Goal: Transaction & Acquisition: Purchase product/service

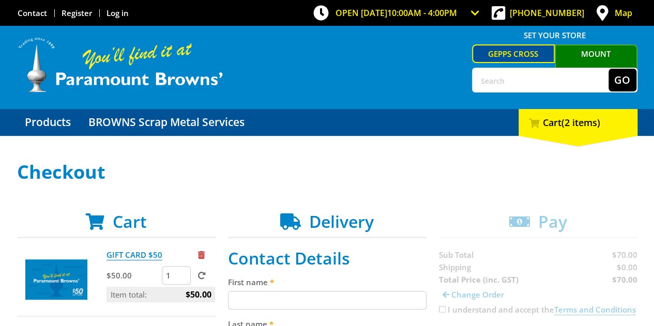
click at [599, 58] on link "Mount [PERSON_NAME]" at bounding box center [596, 61] width 83 height 35
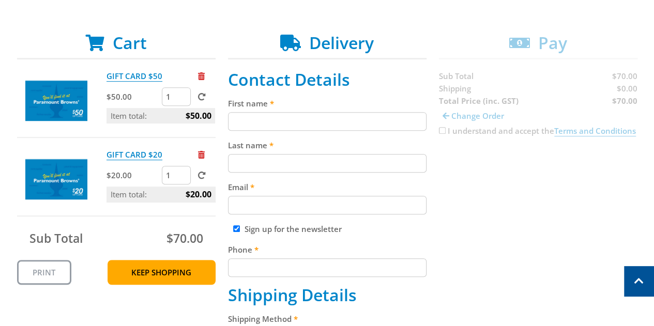
scroll to position [181, 0]
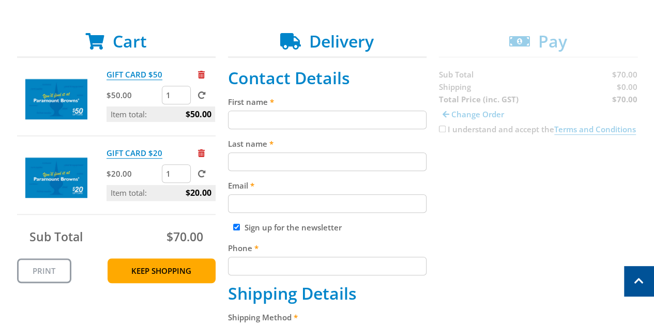
click at [278, 118] on input "First name" at bounding box center [327, 120] width 199 height 19
type input "[PERSON_NAME]"
type input "[EMAIL_ADDRESS][DOMAIN_NAME]"
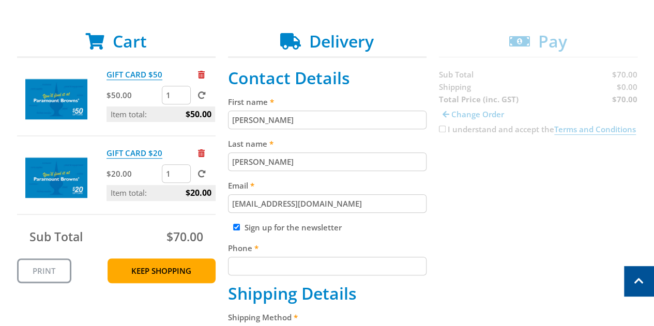
type input "0405083704"
type input "[STREET_ADDRESS]"
type input "Lobethal"
type input "5241"
select select "SA"
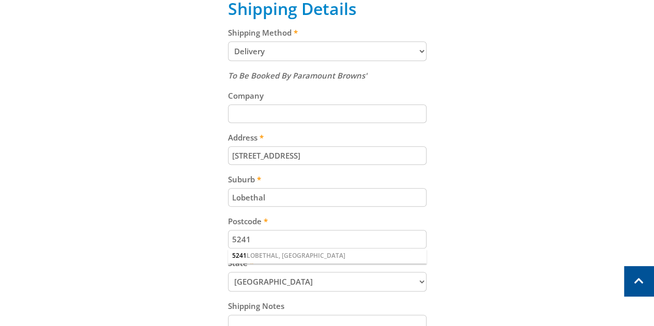
scroll to position [465, 0]
click at [398, 52] on select "Pickup from Mount Barker Delivery" at bounding box center [327, 52] width 199 height 20
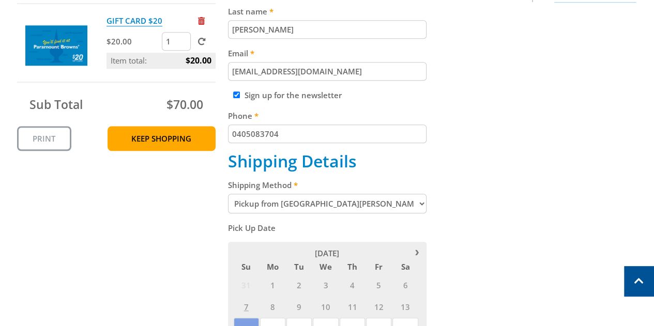
scroll to position [322, 0]
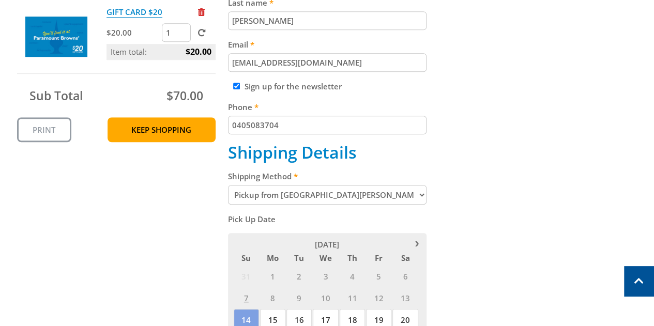
click at [363, 198] on select "Pickup from Mount Barker Delivery" at bounding box center [327, 195] width 199 height 20
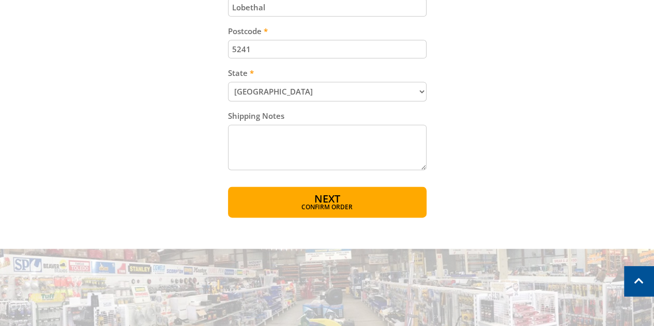
scroll to position [666, 0]
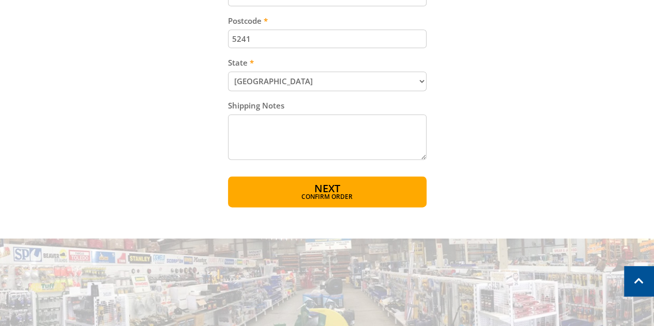
click at [338, 190] on span "Next" at bounding box center [328, 189] width 26 height 14
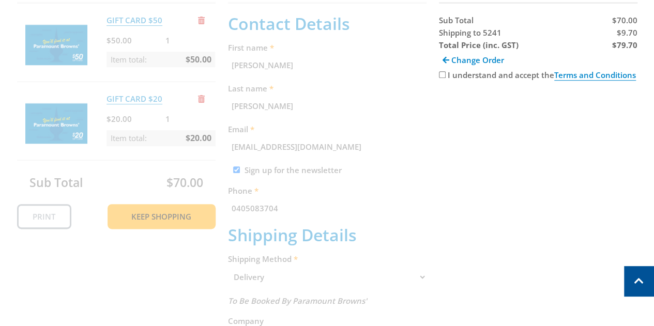
scroll to position [212, 0]
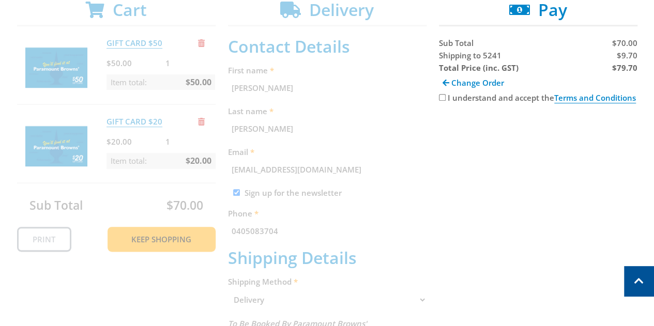
click at [472, 82] on span "Change Order" at bounding box center [478, 83] width 53 height 10
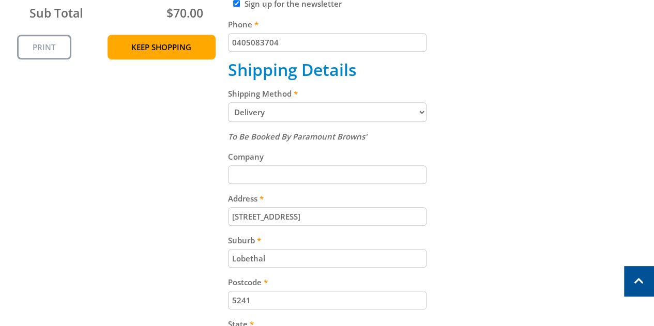
scroll to position [422, 0]
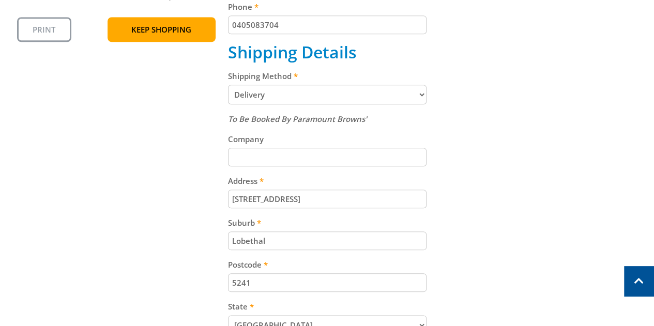
click at [382, 96] on select "Pickup from Mount Barker Delivery" at bounding box center [327, 95] width 199 height 20
select select "Pickup"
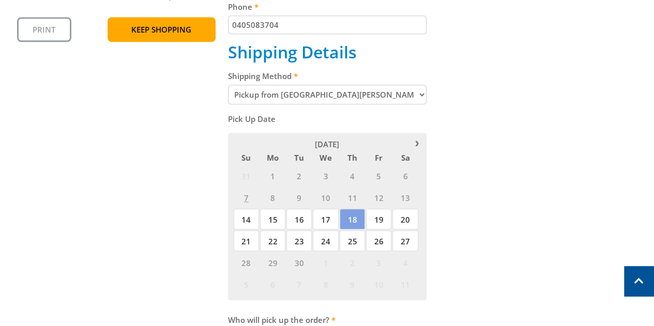
click at [354, 217] on span "18" at bounding box center [352, 219] width 25 height 21
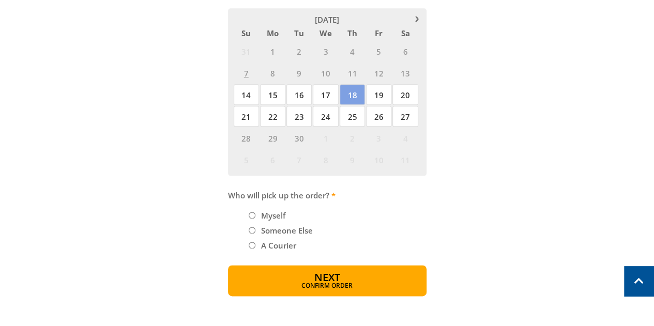
scroll to position [611, 0]
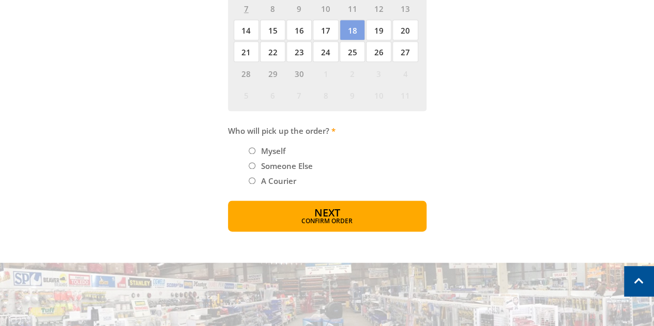
click at [253, 148] on input "Myself" at bounding box center [252, 150] width 7 height 7
radio input "true"
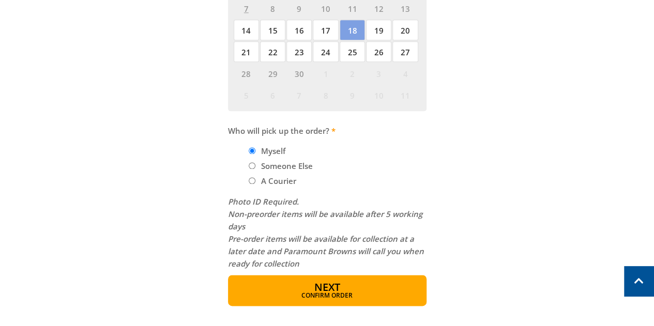
click at [327, 286] on span "Next" at bounding box center [328, 287] width 26 height 14
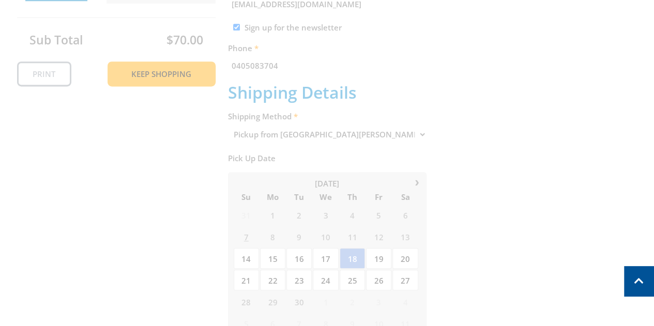
scroll to position [212, 0]
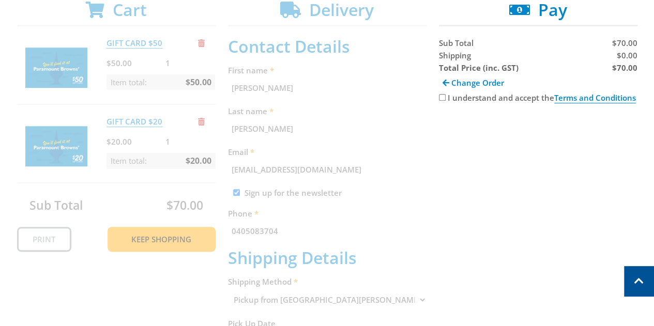
click at [476, 84] on span "Change Order" at bounding box center [478, 83] width 53 height 10
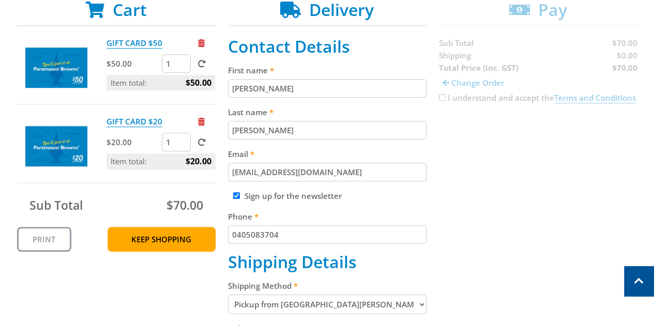
click at [54, 66] on img at bounding box center [56, 68] width 62 height 62
click at [129, 40] on link "GIFT CARD $50" at bounding box center [135, 43] width 56 height 11
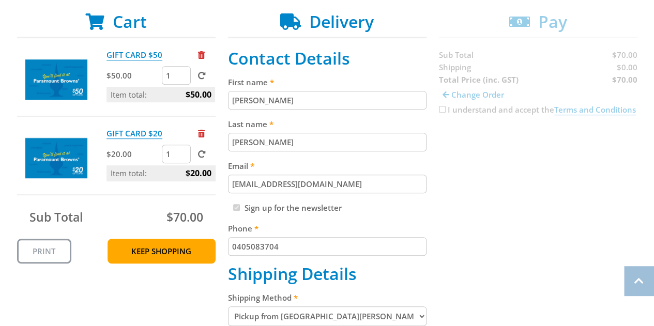
scroll to position [222, 0]
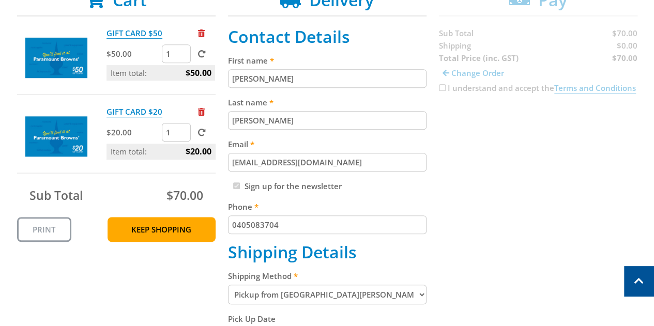
click at [149, 109] on link "GIFT CARD $20" at bounding box center [135, 112] width 56 height 11
